Goal: Task Accomplishment & Management: Use online tool/utility

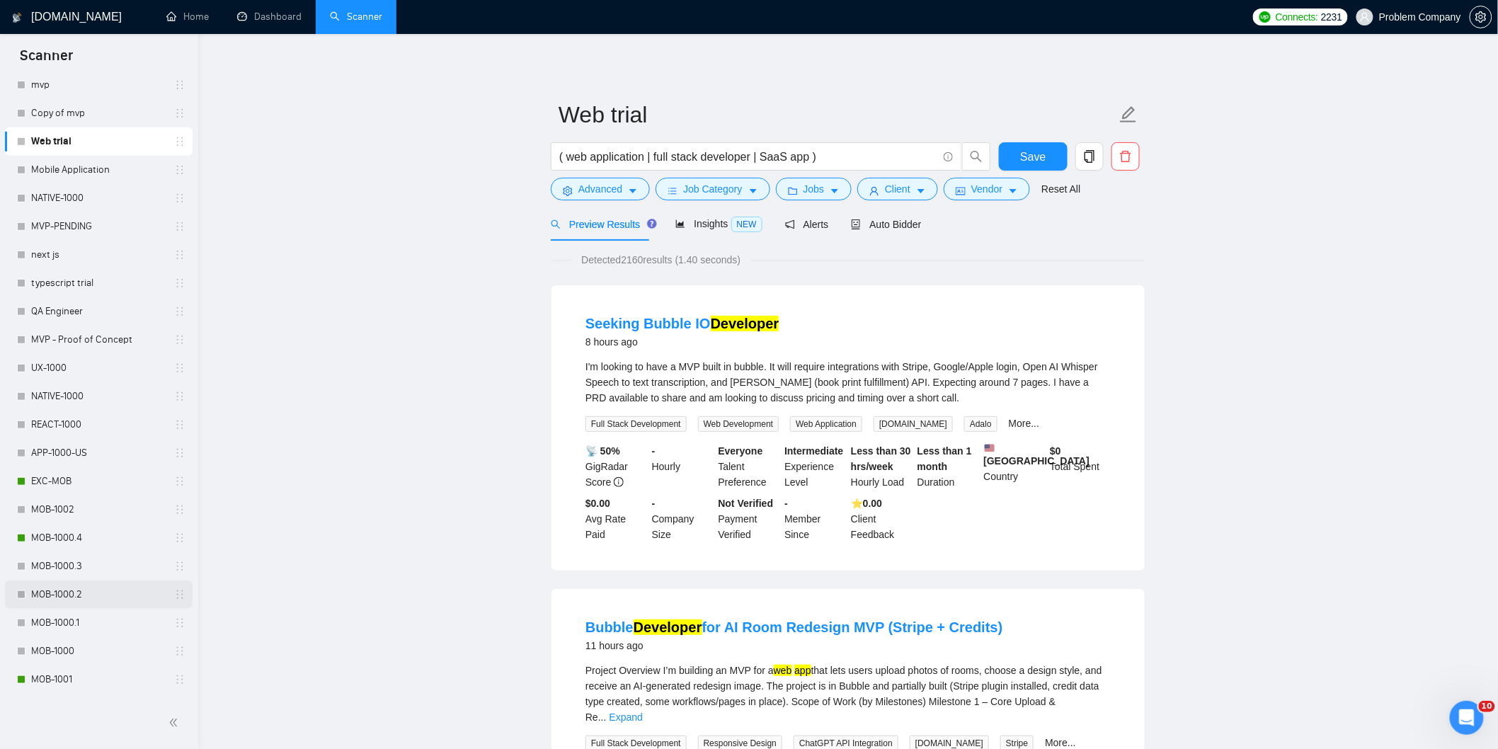
scroll to position [472, 0]
click at [76, 526] on link "MOB-1001" at bounding box center [98, 537] width 135 height 28
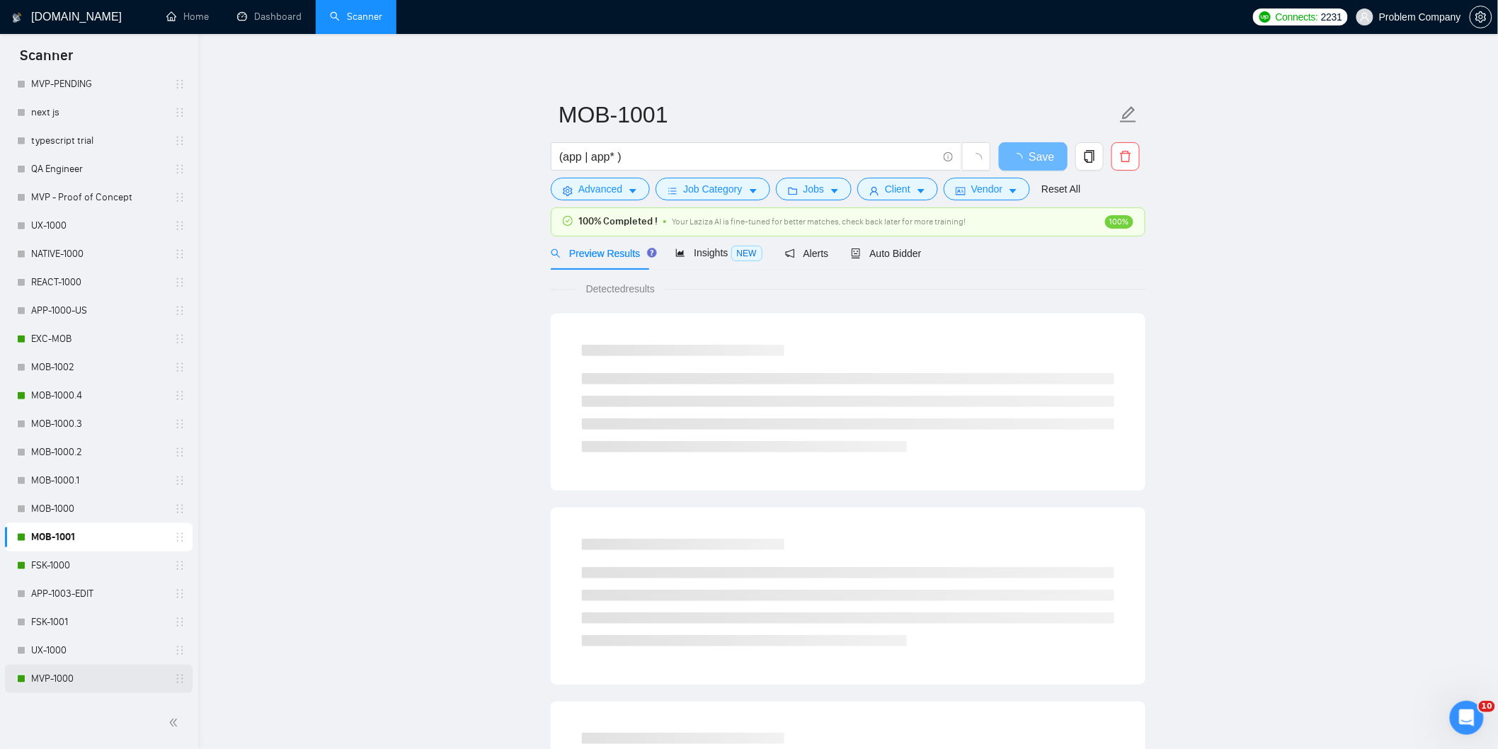
click at [86, 678] on link "MVP-1000" at bounding box center [98, 679] width 135 height 28
click at [902, 251] on span "Auto Bidder" at bounding box center [886, 253] width 70 height 11
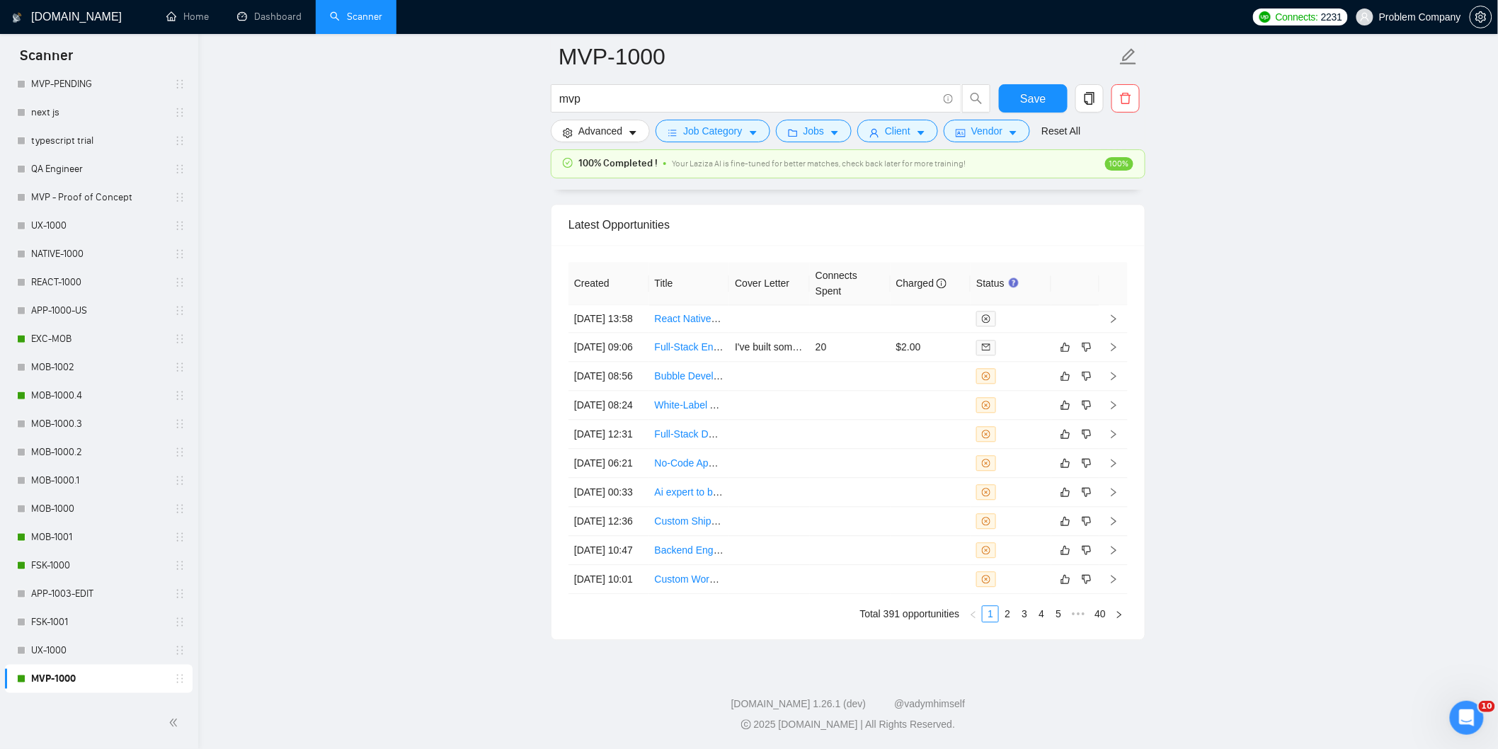
scroll to position [3461, 0]
